Goal: Task Accomplishment & Management: Manage account settings

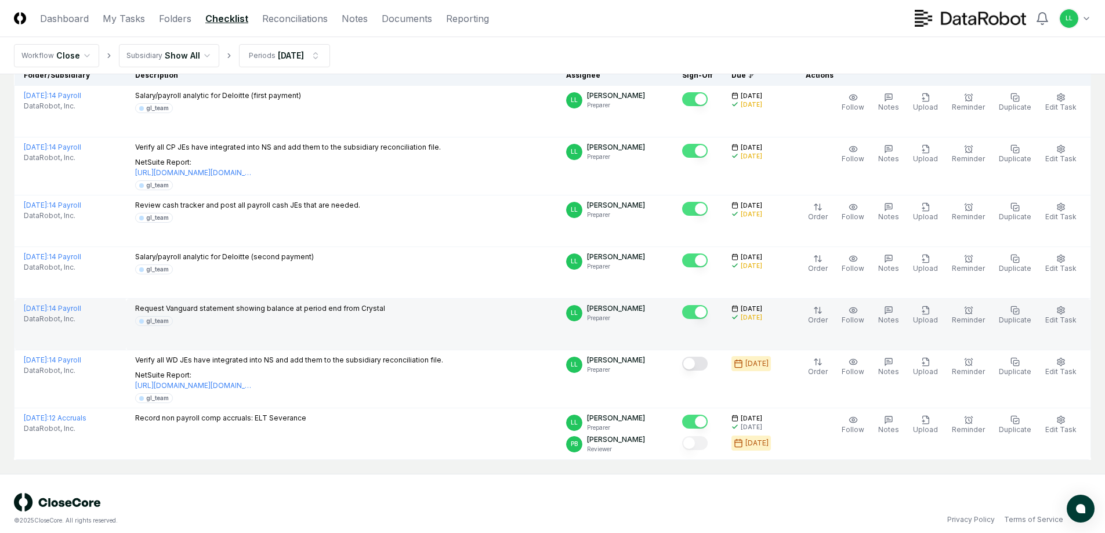
scroll to position [135, 0]
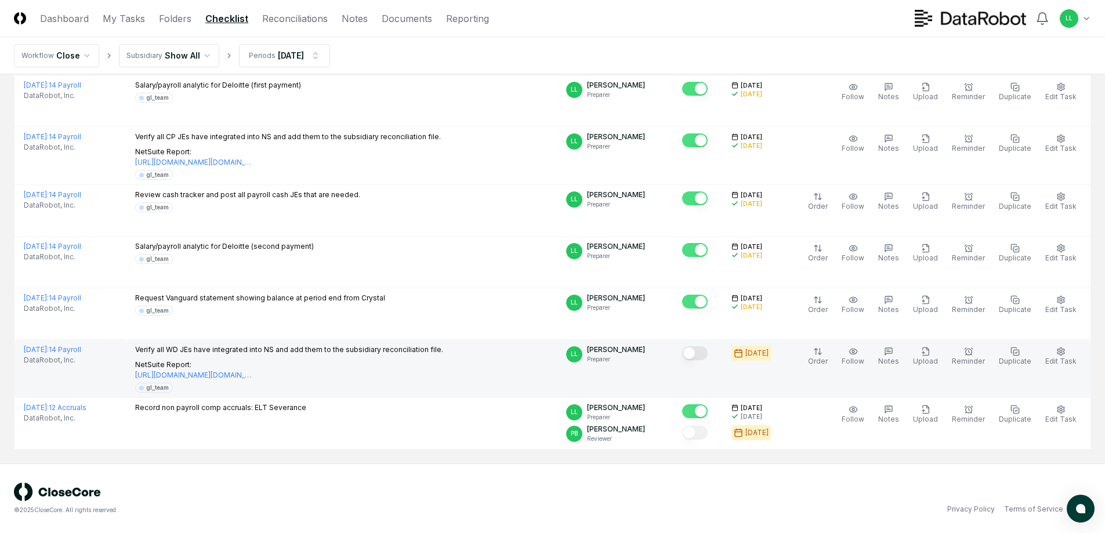
click at [701, 352] on button "Mark complete" at bounding box center [695, 353] width 26 height 14
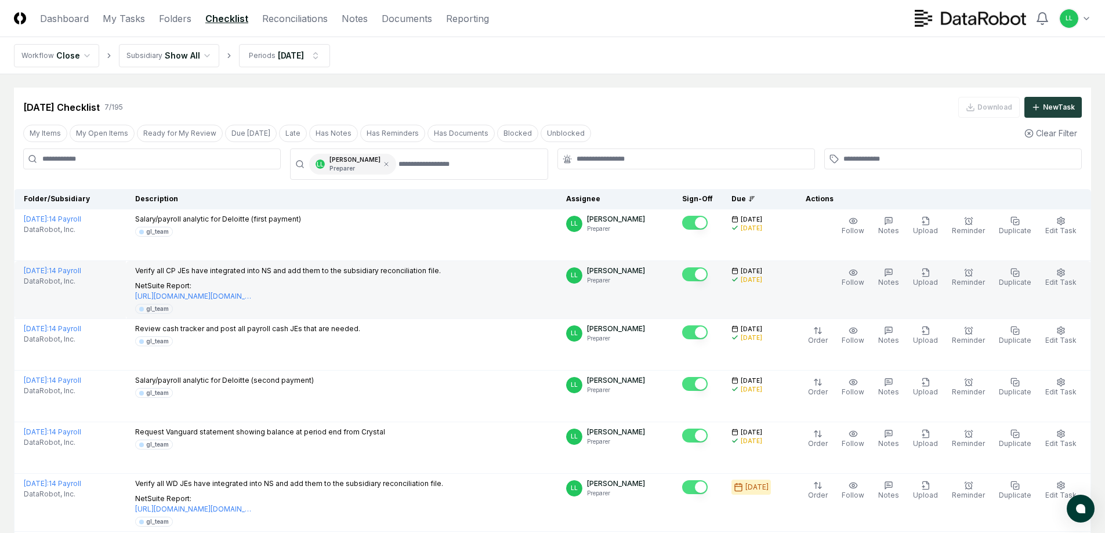
scroll to position [0, 0]
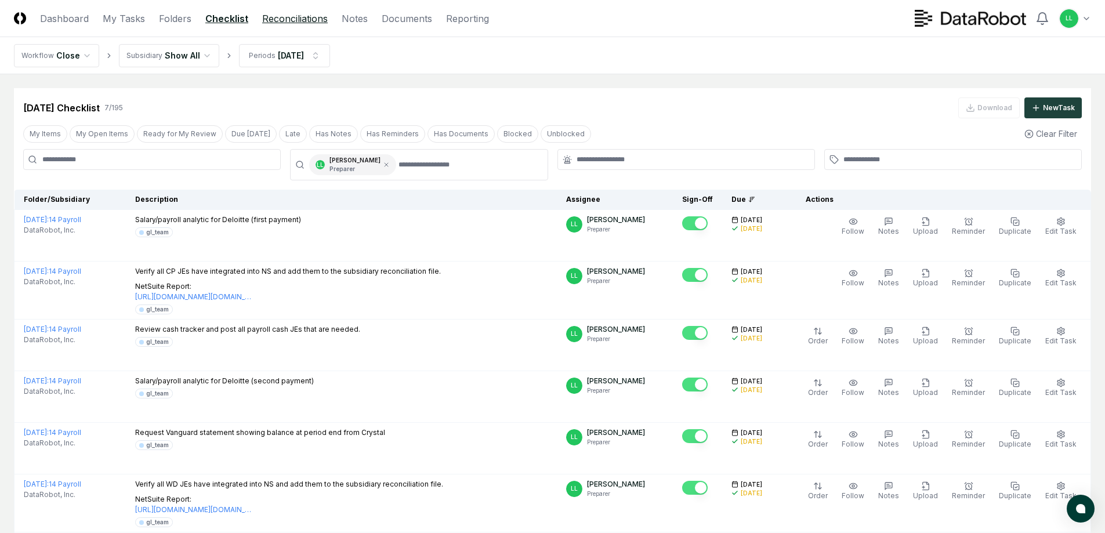
click at [314, 22] on link "Reconciliations" at bounding box center [295, 19] width 66 height 14
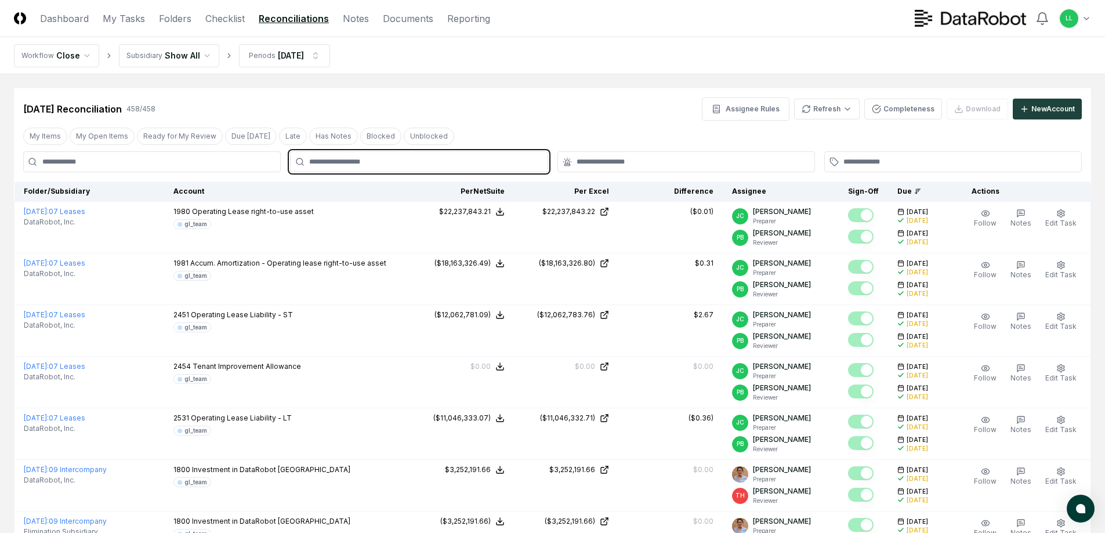
click at [358, 162] on input "text" at bounding box center [424, 162] width 231 height 10
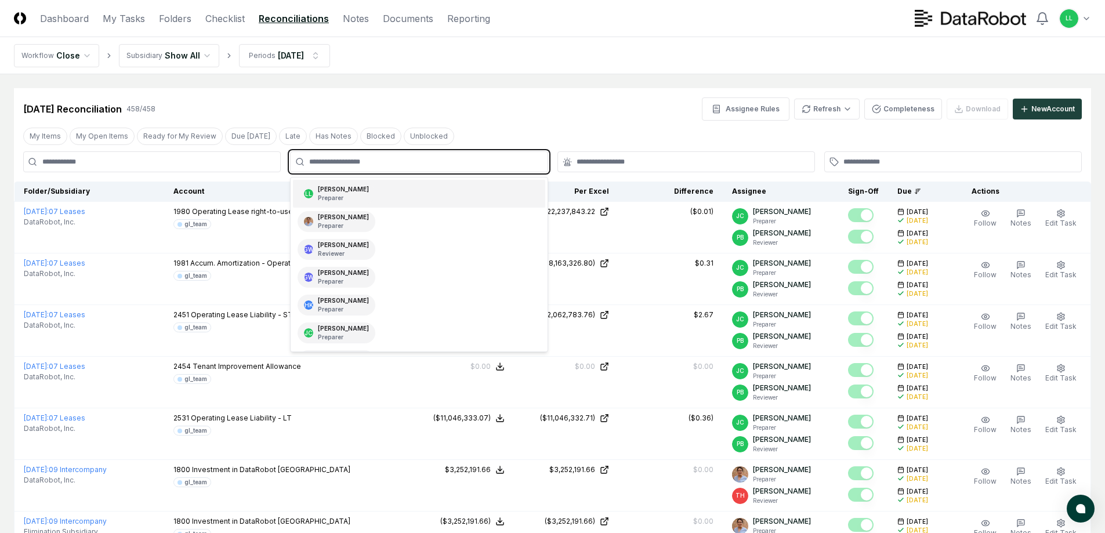
click at [353, 193] on div "[PERSON_NAME] Preparer" at bounding box center [343, 193] width 51 height 17
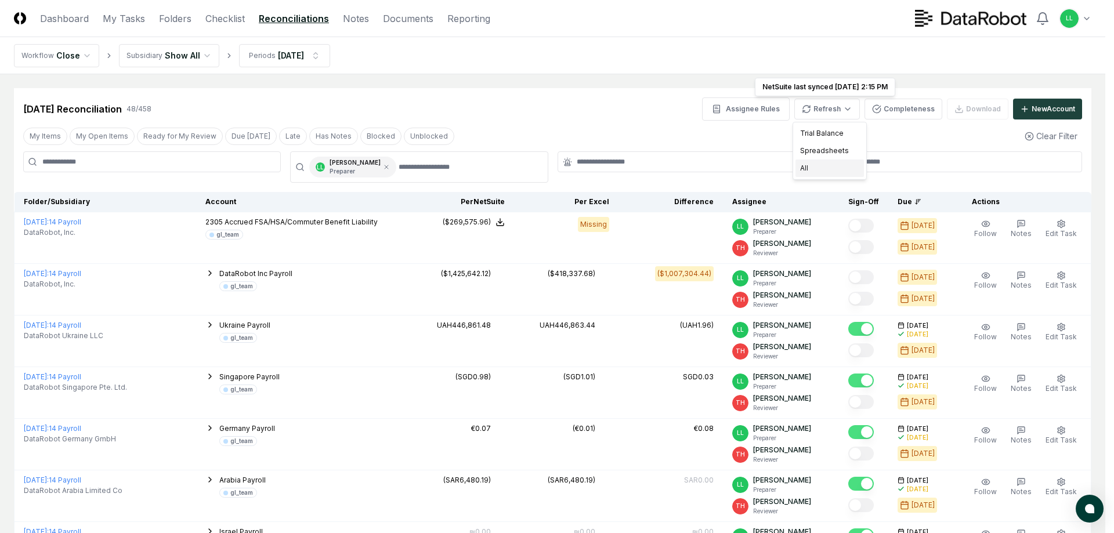
click at [810, 168] on div "All" at bounding box center [829, 168] width 68 height 17
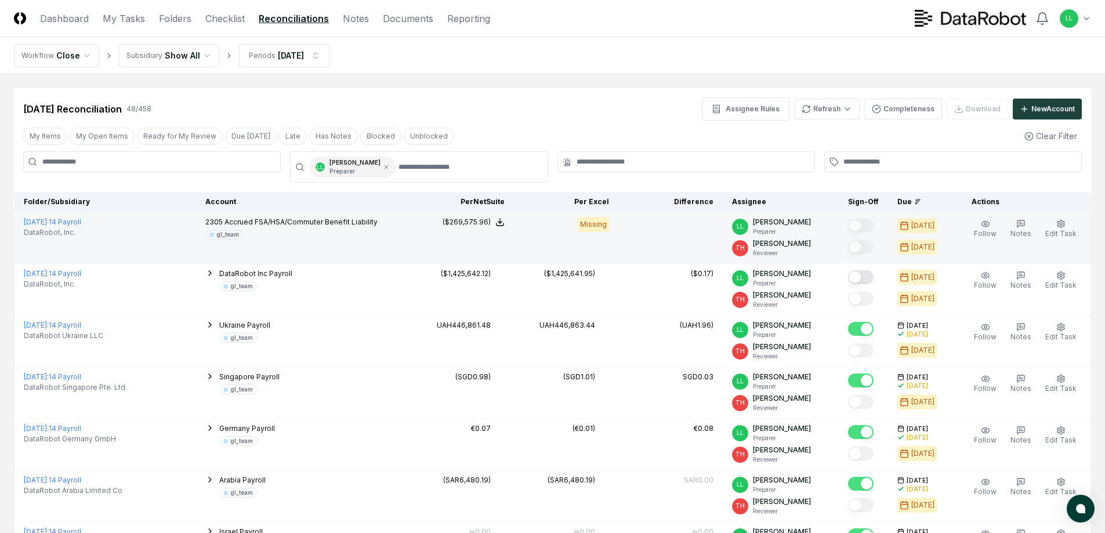
click at [225, 218] on span "Accrued FSA/HSA/Commuter Benefit Liability" at bounding box center [301, 222] width 153 height 9
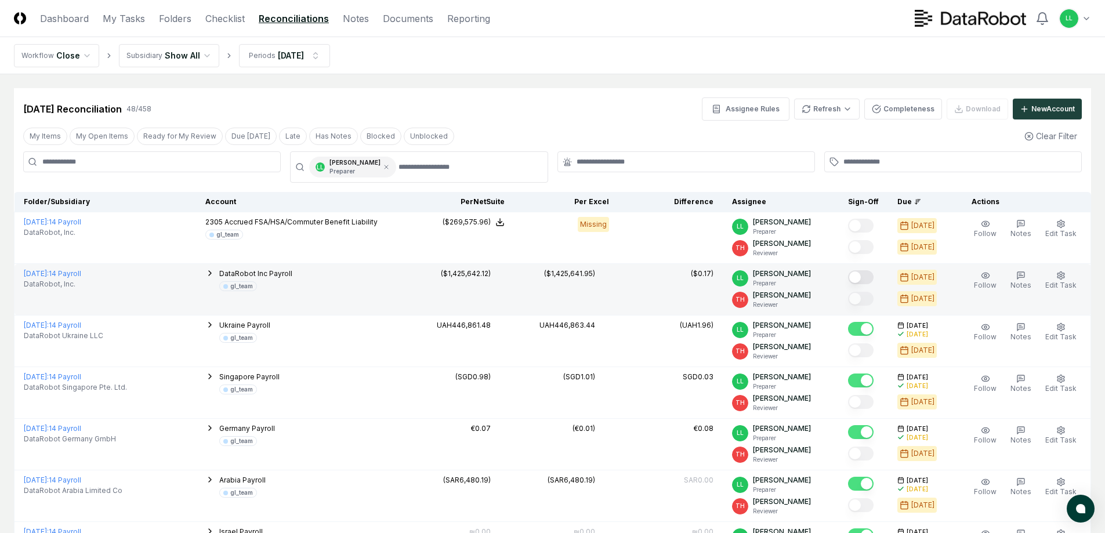
click at [864, 277] on button "Mark complete" at bounding box center [861, 277] width 26 height 14
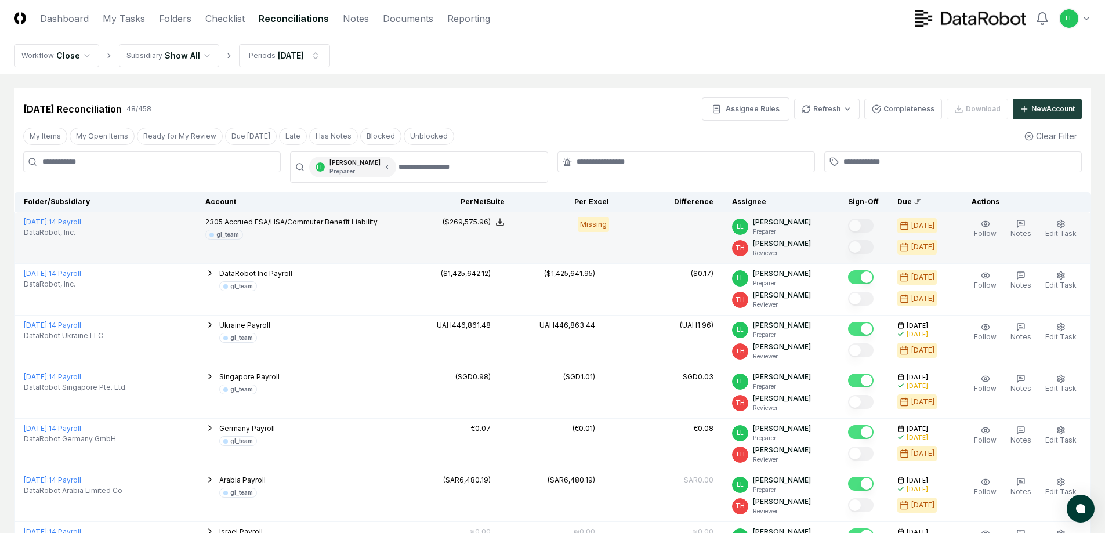
click at [606, 222] on div "Missing" at bounding box center [593, 224] width 31 height 15
click at [600, 221] on div "Missing" at bounding box center [593, 224] width 31 height 15
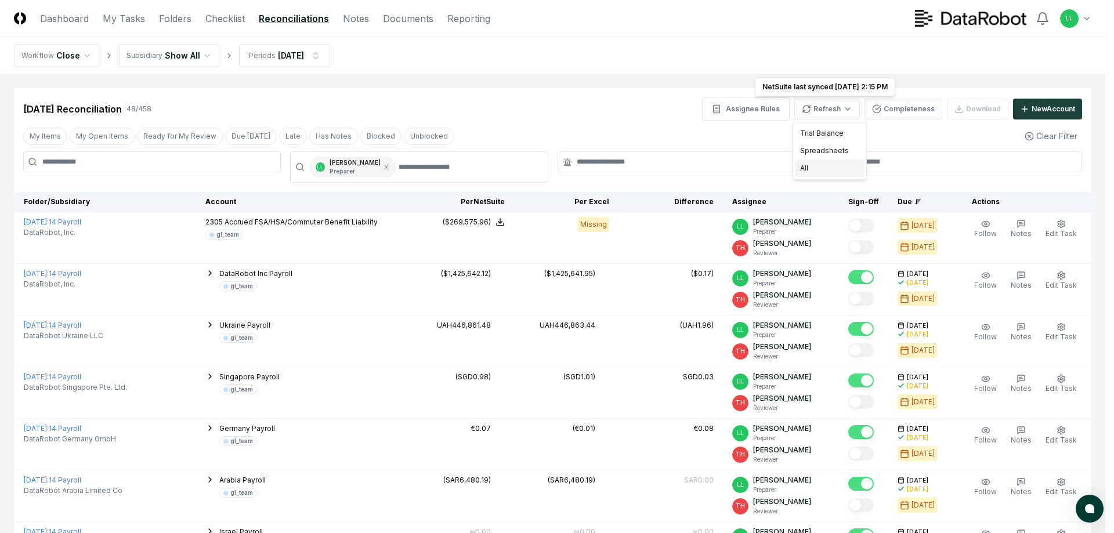
click at [810, 168] on div "All" at bounding box center [829, 168] width 68 height 17
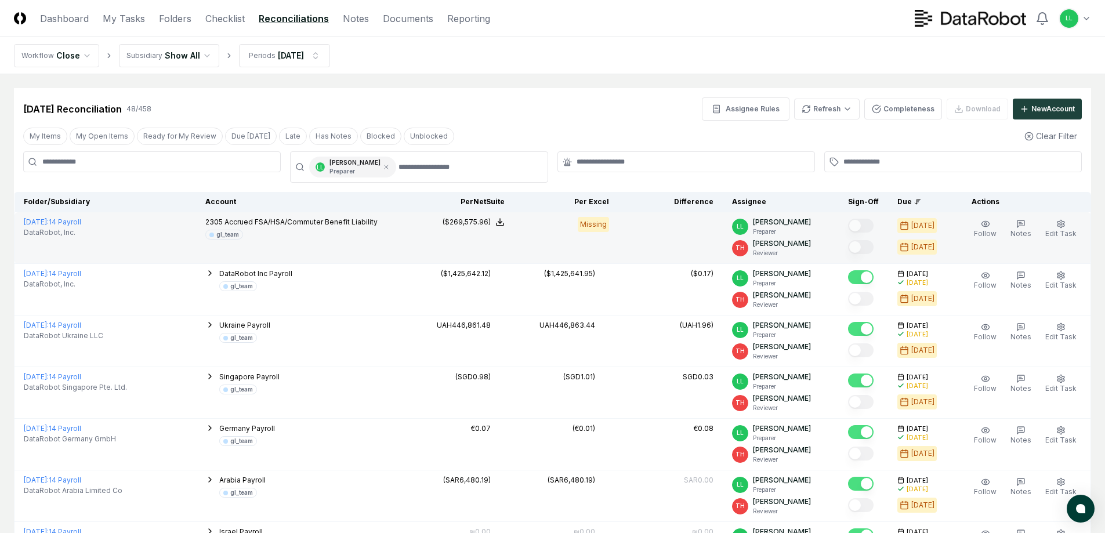
click at [594, 220] on div "Missing" at bounding box center [593, 224] width 31 height 15
click at [81, 220] on link "[DATE] : 14 Payroll" at bounding box center [52, 222] width 57 height 9
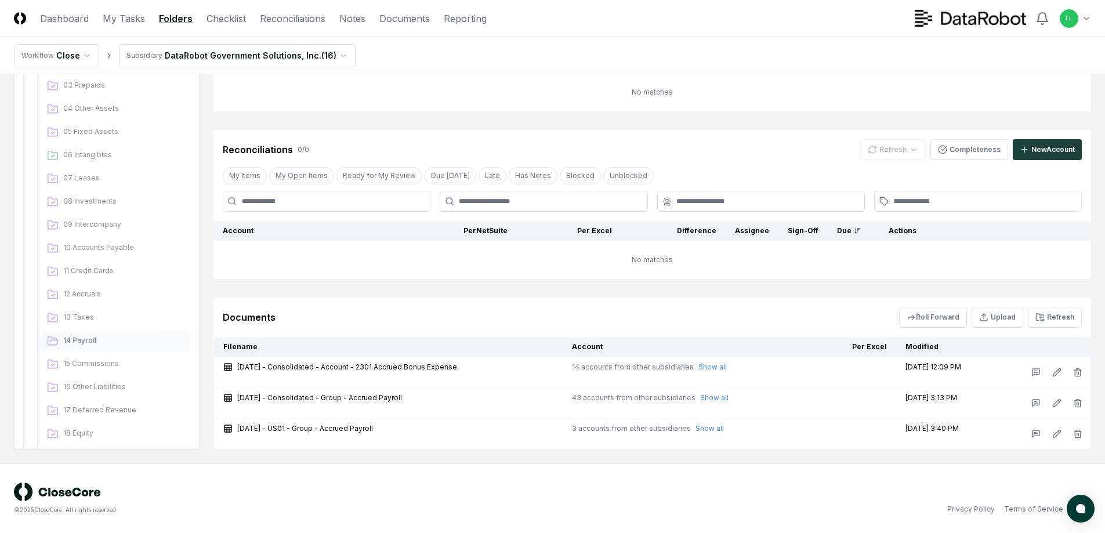
scroll to position [232, 0]
click at [85, 327] on span "14 Payroll" at bounding box center [124, 327] width 123 height 10
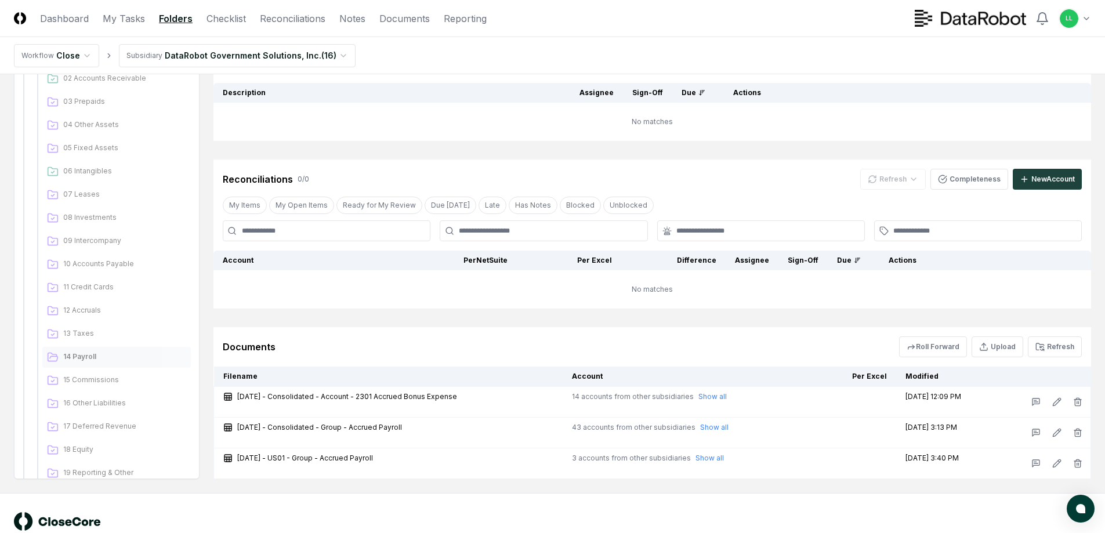
scroll to position [116, 0]
click at [1059, 343] on button "Refresh" at bounding box center [1055, 345] width 54 height 21
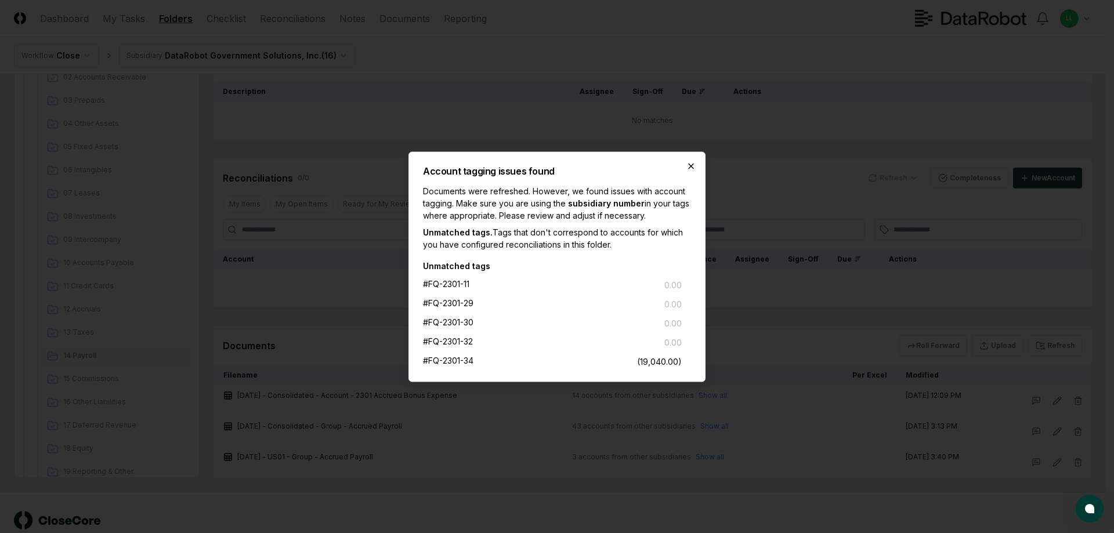
click at [691, 164] on icon "button" at bounding box center [690, 165] width 9 height 9
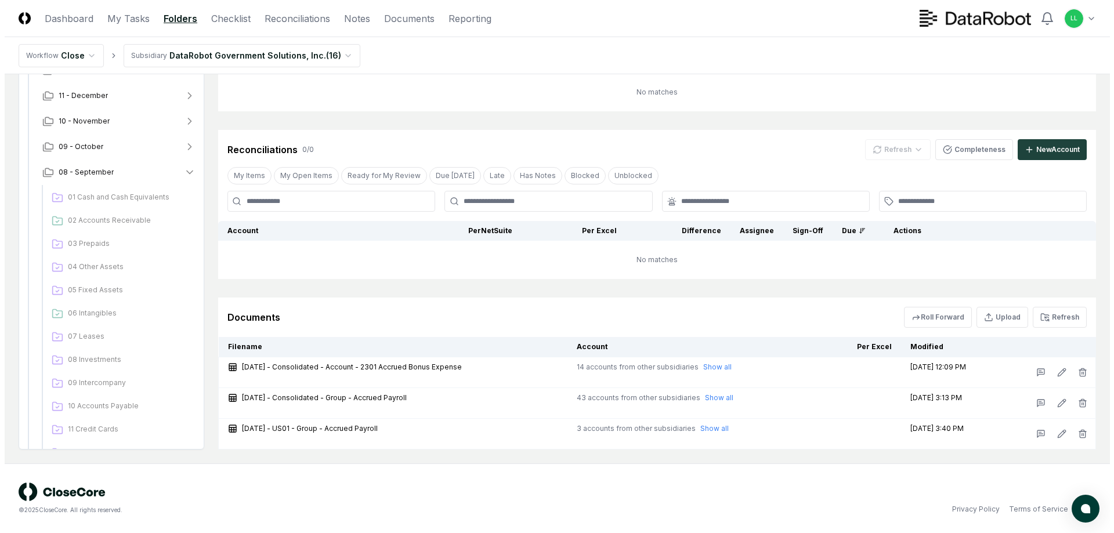
scroll to position [24, 0]
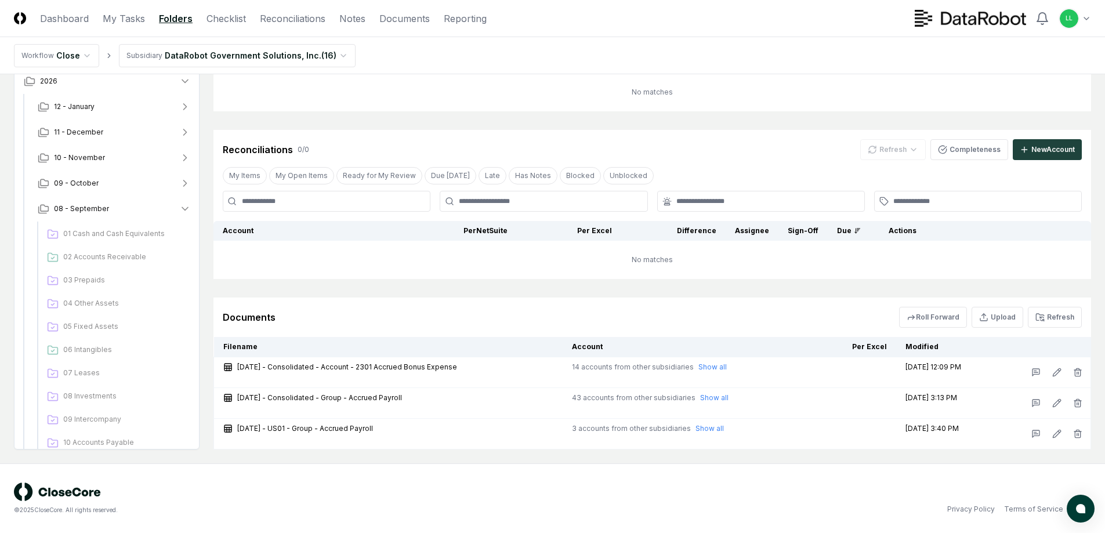
click at [334, 51] on html "CloseCore Dashboard My Tasks Folders Checklist Reconciliations Notes Documents …" at bounding box center [552, 195] width 1105 height 678
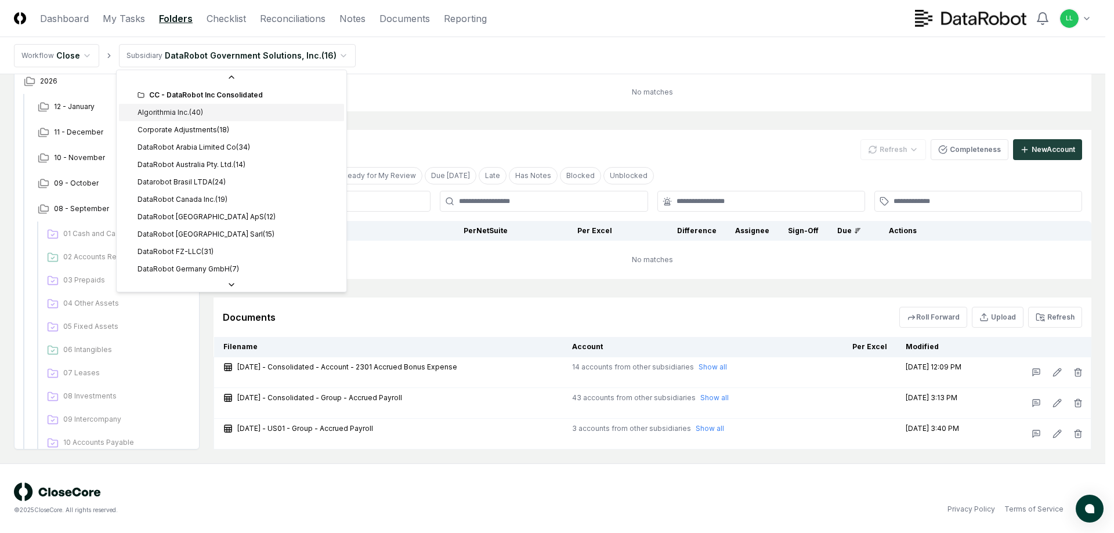
scroll to position [0, 0]
click at [179, 96] on div "CC - DataRobot Inc Consolidated" at bounding box center [238, 98] width 202 height 10
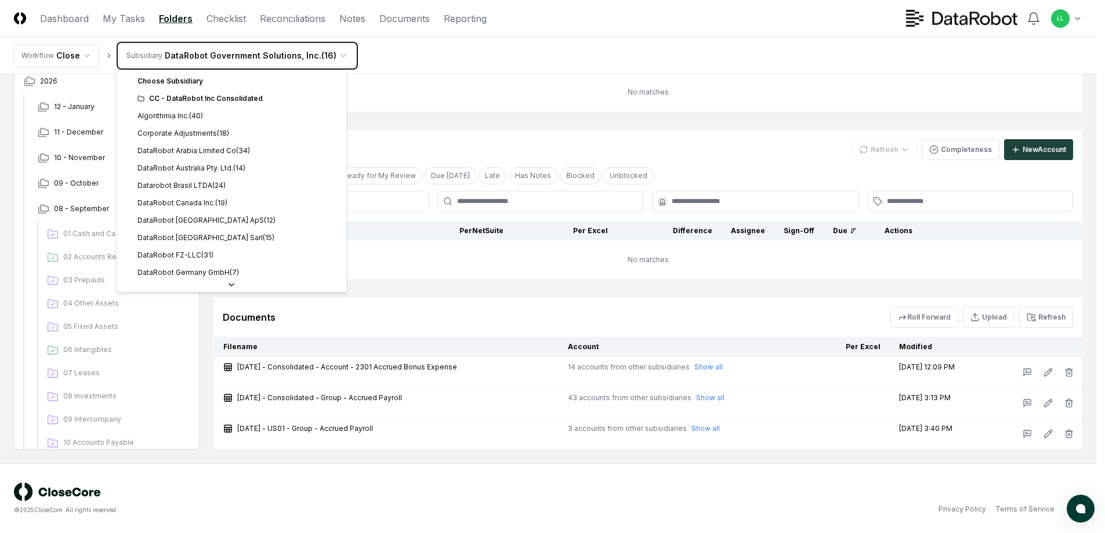
click at [407, 63] on html "CloseCore Dashboard My Tasks Folders Checklist Reconciliations Notes Documents …" at bounding box center [552, 195] width 1105 height 678
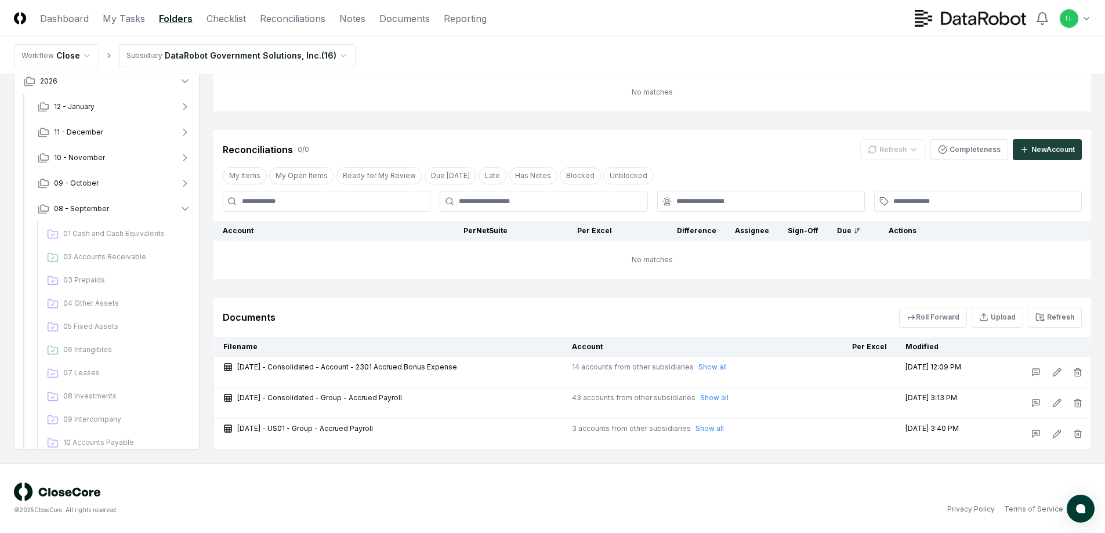
click at [336, 57] on html "CloseCore Dashboard My Tasks Folders Checklist Reconciliations Notes Documents …" at bounding box center [552, 195] width 1105 height 678
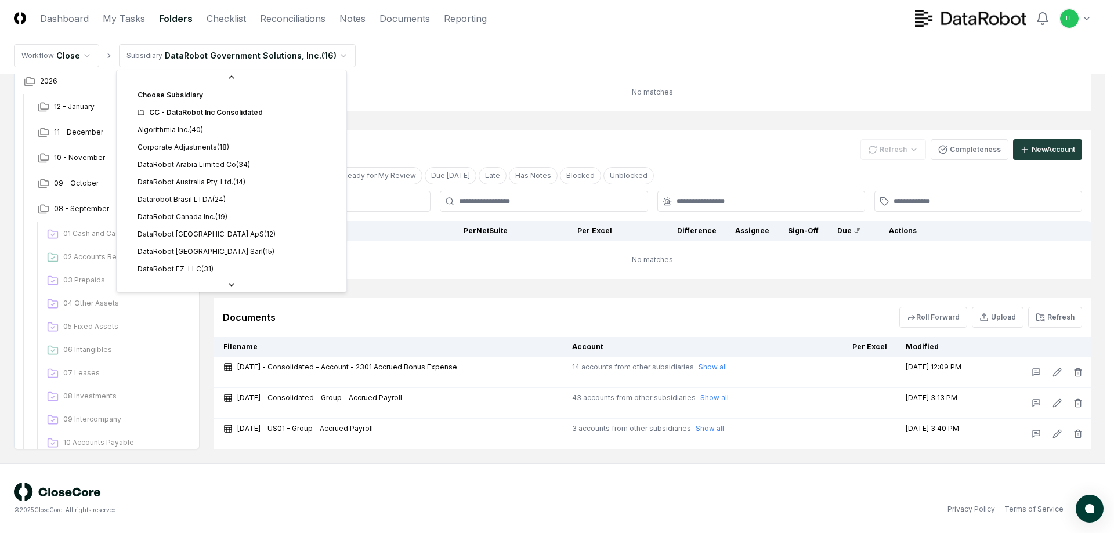
scroll to position [35, 0]
click at [231, 282] on icon at bounding box center [231, 284] width 9 height 9
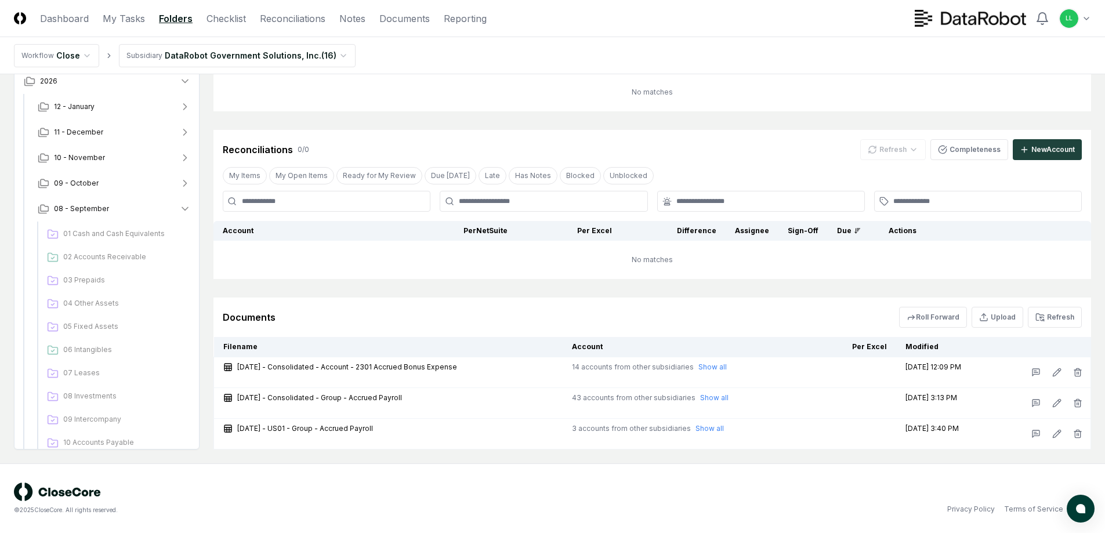
click at [333, 58] on html "CloseCore Dashboard My Tasks Folders Checklist Reconciliations Notes Documents …" at bounding box center [552, 195] width 1105 height 678
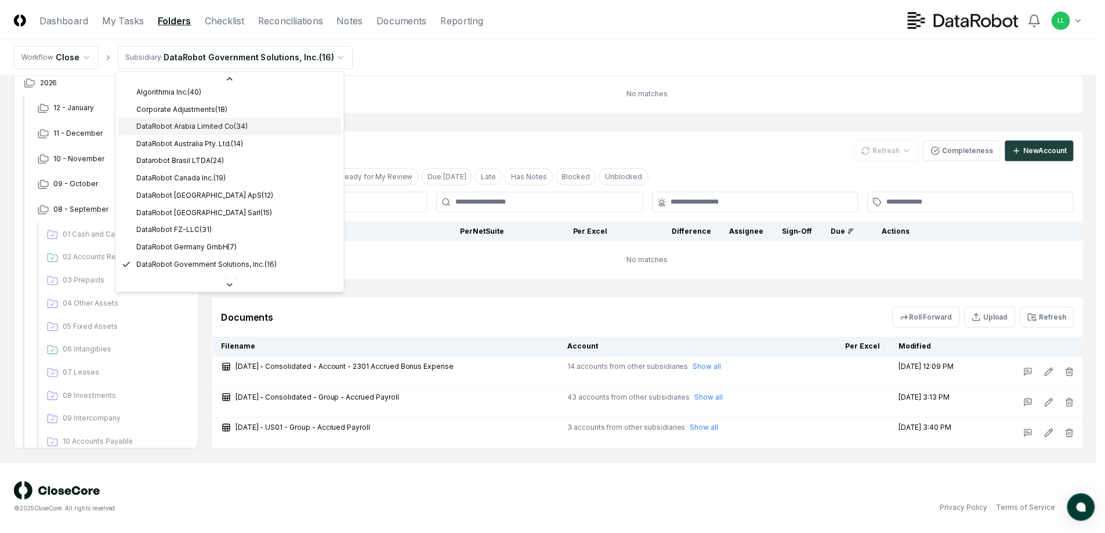
scroll to position [116, 0]
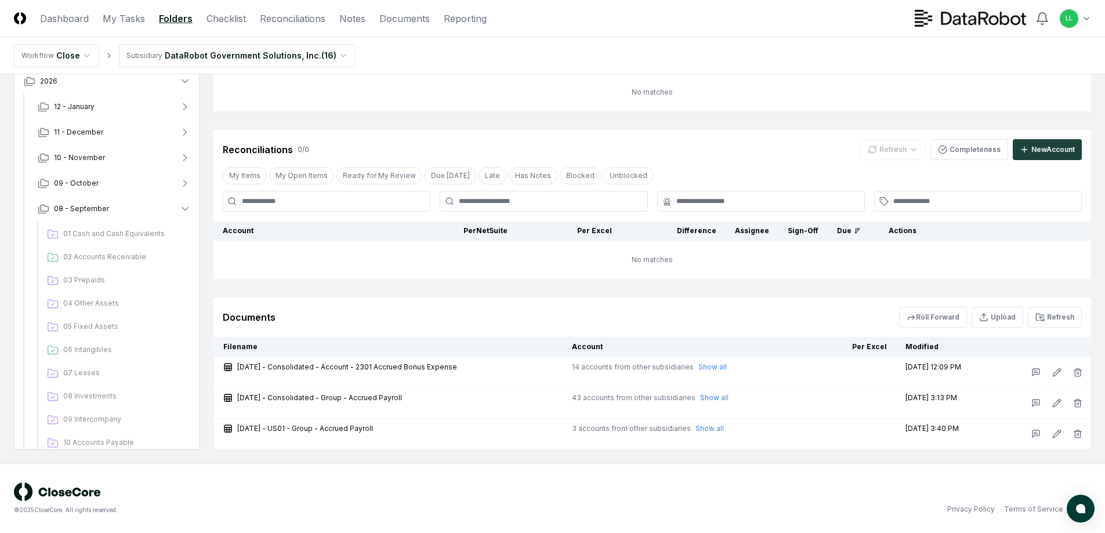
click at [399, 49] on nav "Workflow Close Subsidiary DataRobot Government Solutions, Inc. ( 16 )" at bounding box center [552, 55] width 1105 height 37
click at [84, 56] on html "CloseCore Dashboard My Tasks Folders Checklist Reconciliations Notes Documents …" at bounding box center [552, 195] width 1105 height 678
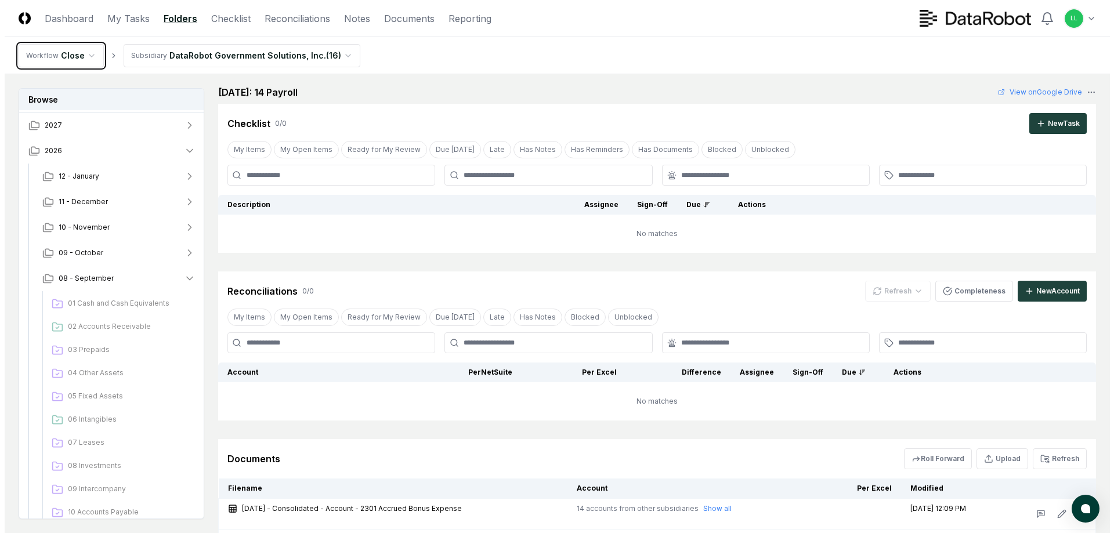
scroll to position [0, 0]
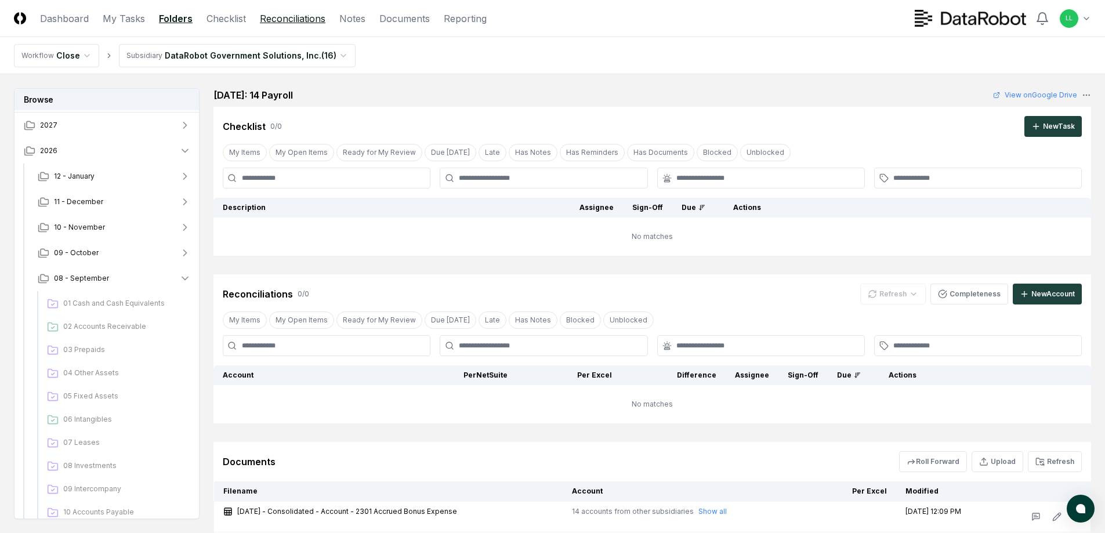
click at [285, 25] on link "Reconciliations" at bounding box center [293, 19] width 66 height 14
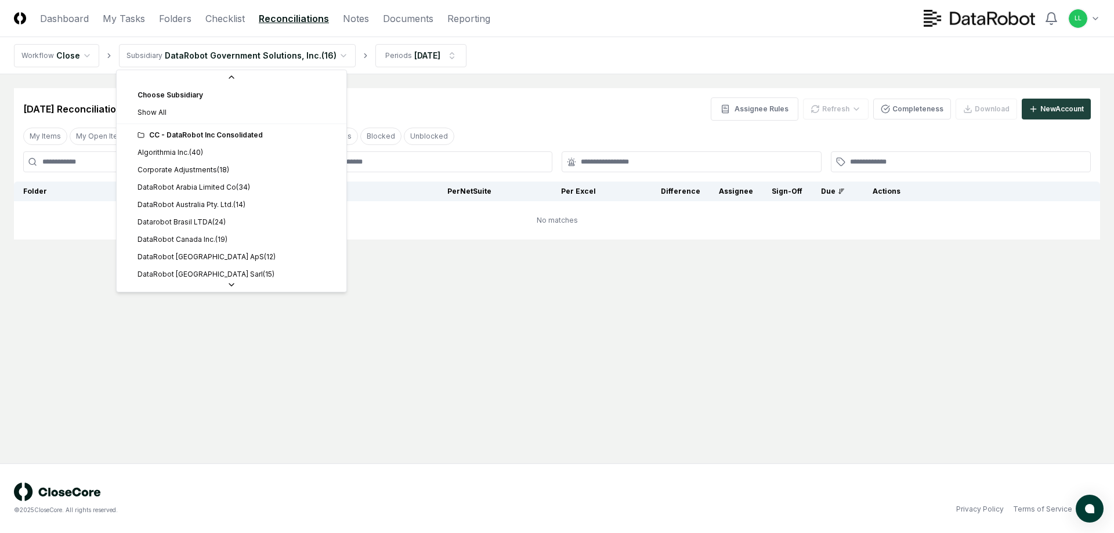
click at [331, 53] on html "CloseCore Dashboard My Tasks Folders Checklist Reconciliations Notes Documents …" at bounding box center [557, 266] width 1114 height 533
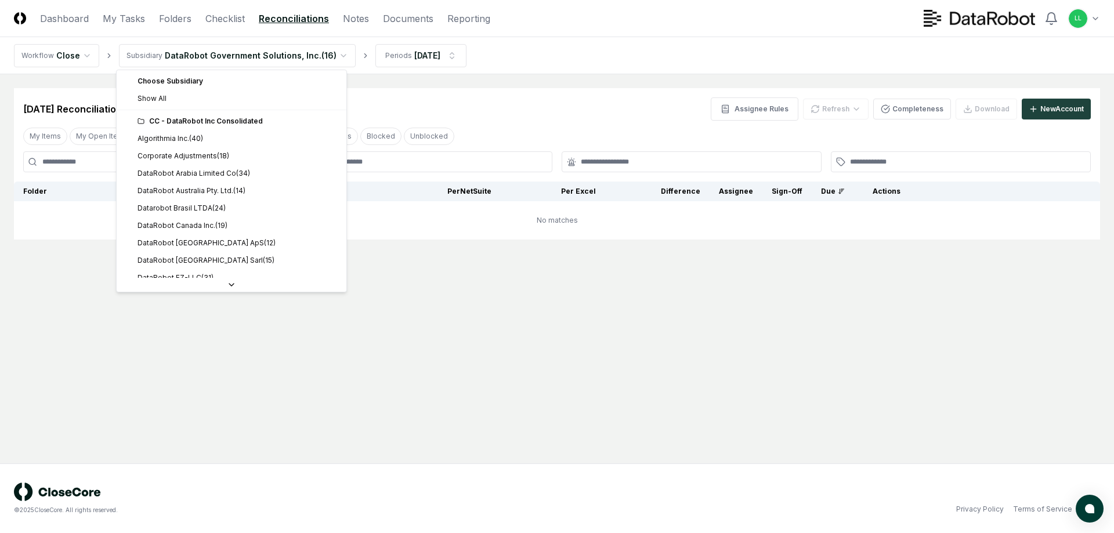
click at [184, 122] on div "CC - DataRobot Inc Consolidated" at bounding box center [238, 121] width 202 height 10
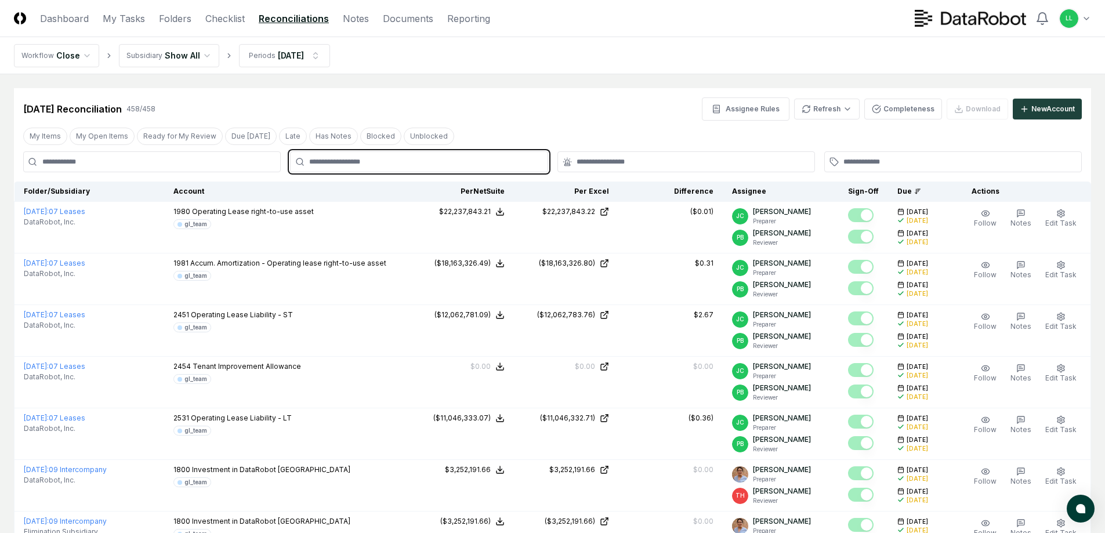
click at [402, 163] on input "text" at bounding box center [424, 162] width 231 height 10
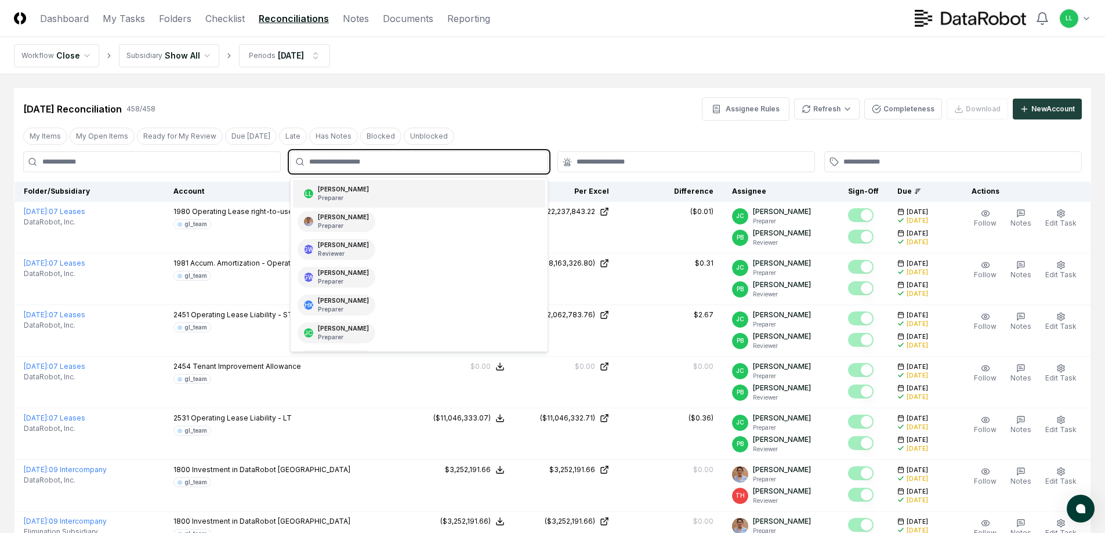
click at [361, 197] on p "Preparer" at bounding box center [343, 198] width 51 height 9
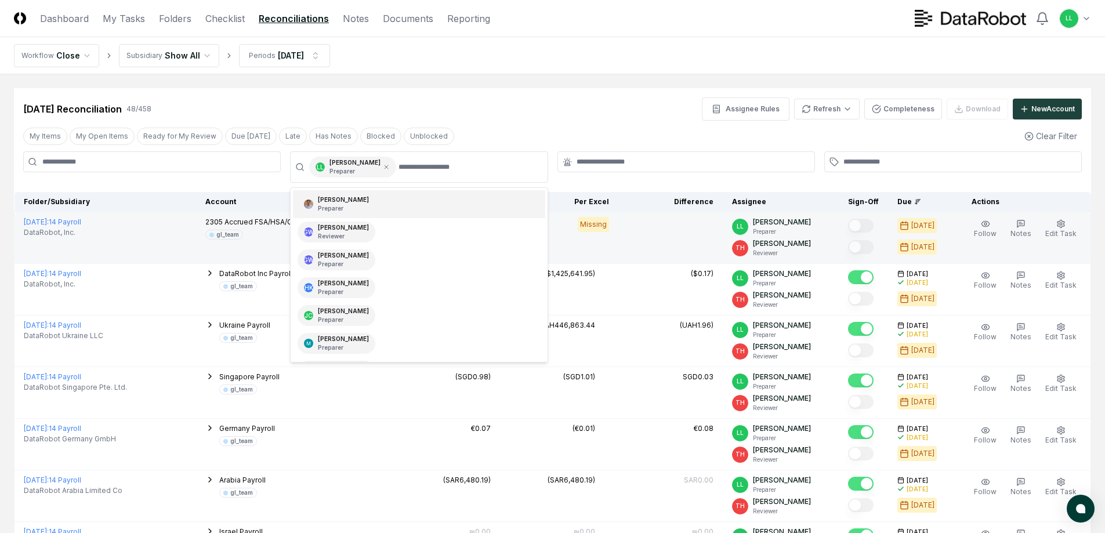
click at [600, 226] on div "Missing" at bounding box center [593, 224] width 31 height 15
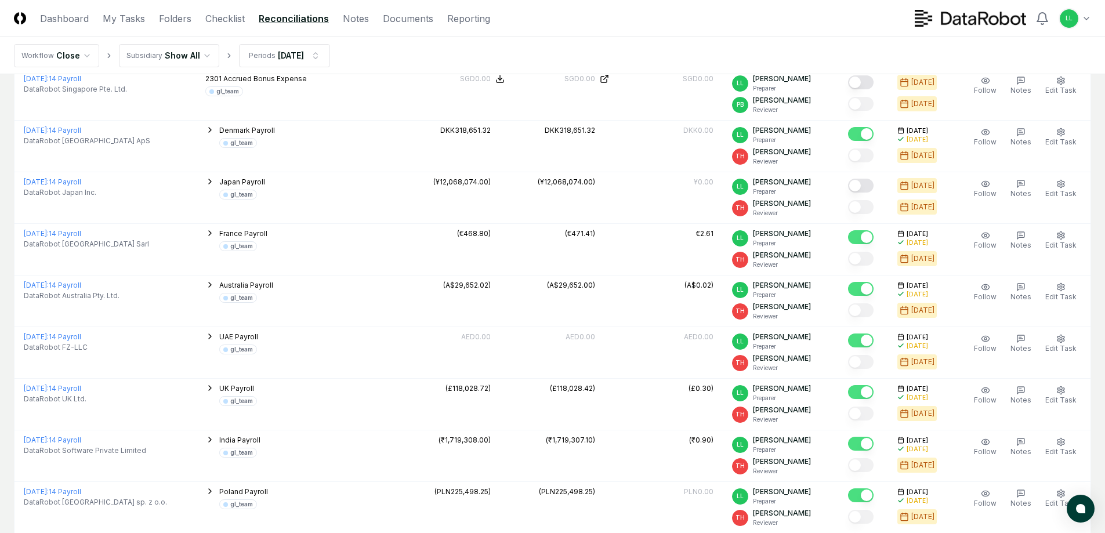
scroll to position [1160, 0]
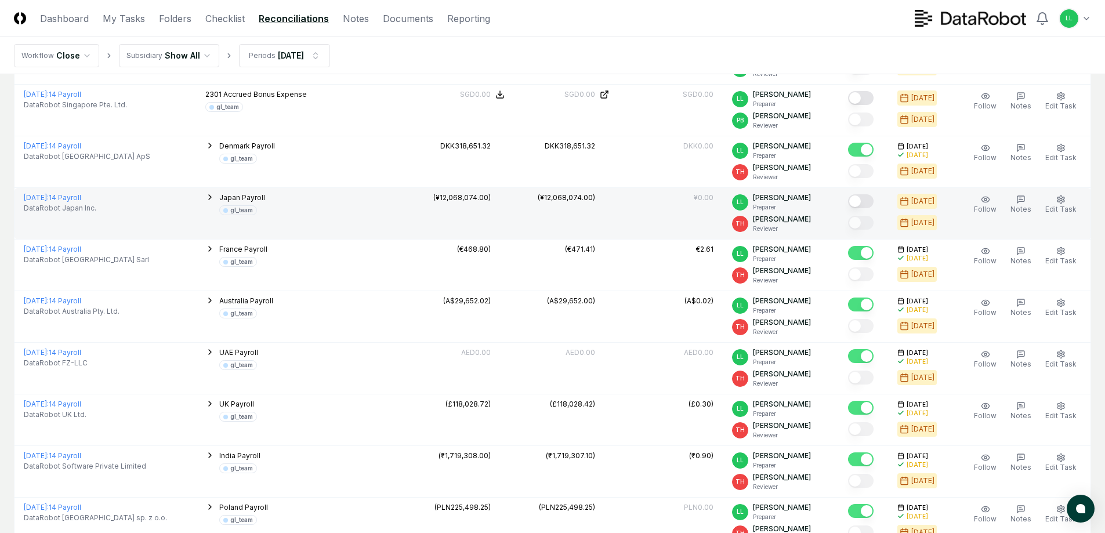
click at [859, 201] on button "Mark complete" at bounding box center [861, 201] width 26 height 14
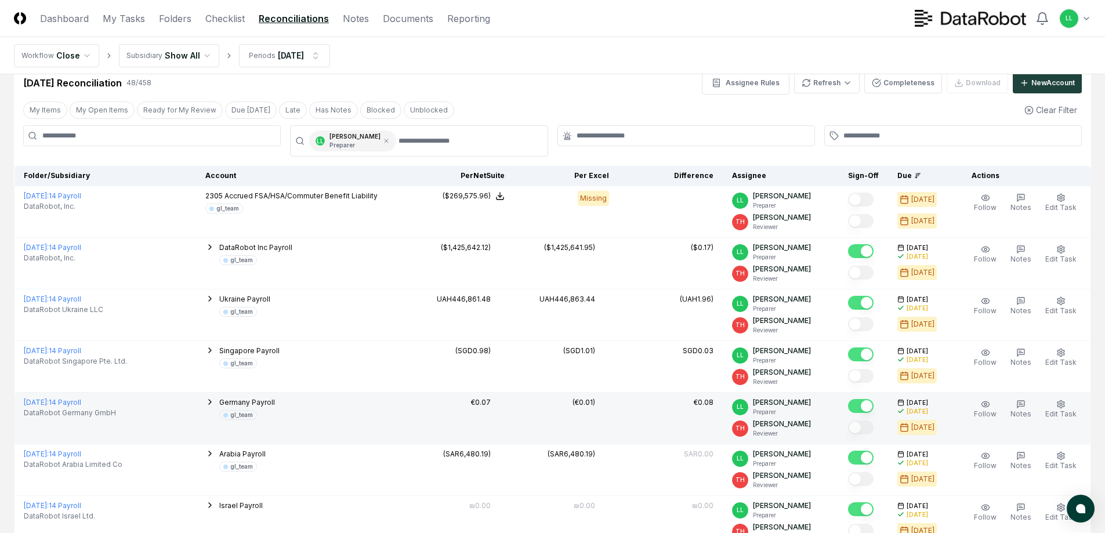
scroll to position [0, 0]
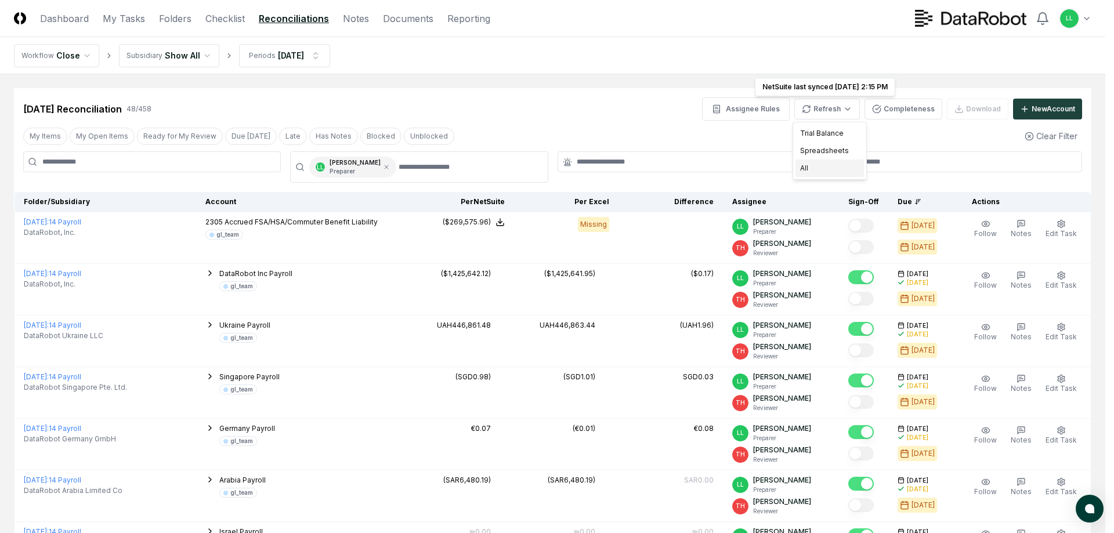
click at [810, 173] on div "All" at bounding box center [829, 168] width 68 height 17
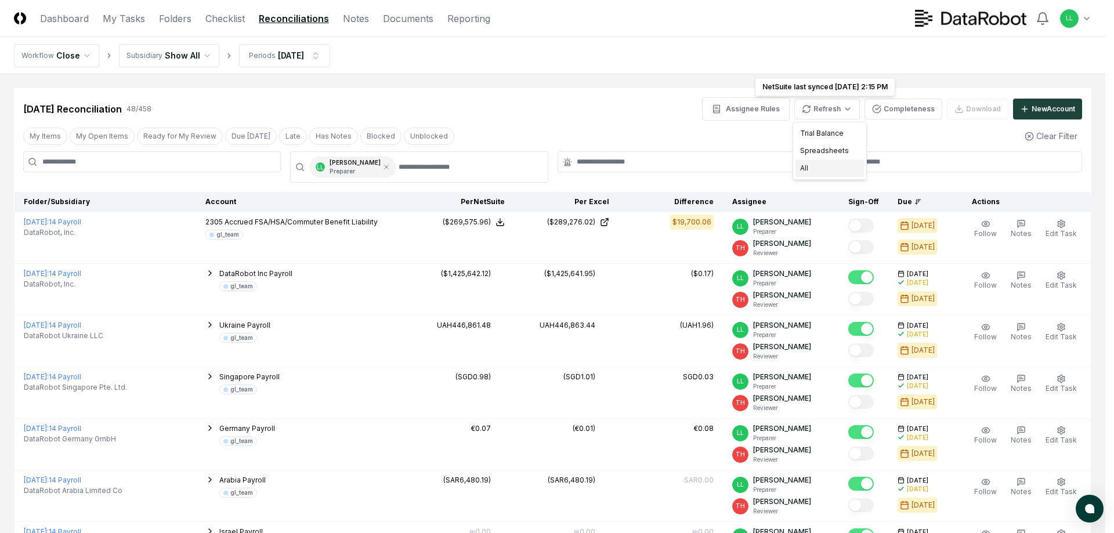
click at [813, 171] on div "All" at bounding box center [829, 168] width 68 height 17
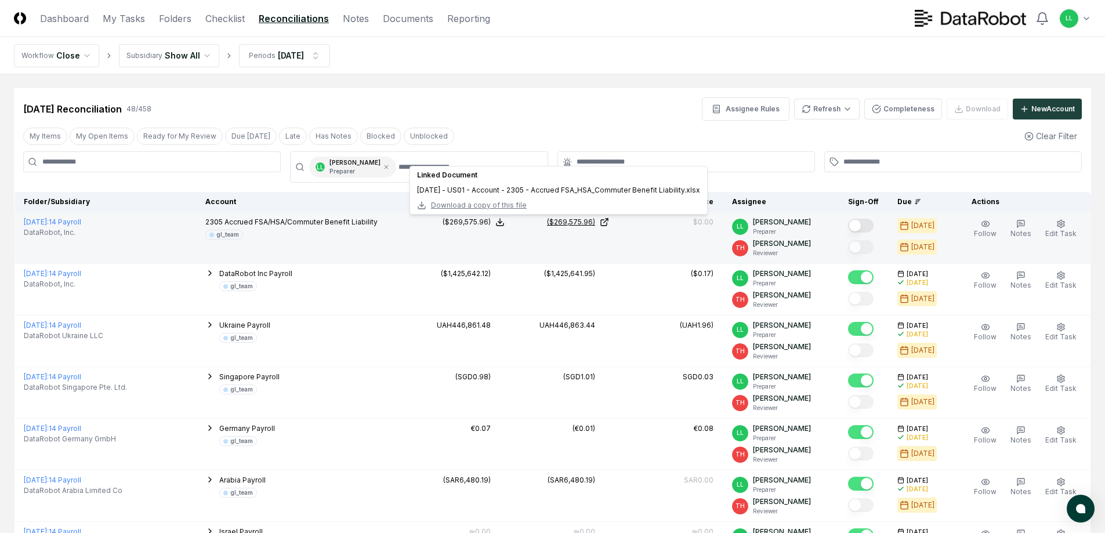
click at [580, 223] on div "($269,575.96)" at bounding box center [571, 222] width 48 height 10
click at [861, 228] on button "Mark complete" at bounding box center [861, 226] width 26 height 14
